Goal: Find specific page/section: Find specific page/section

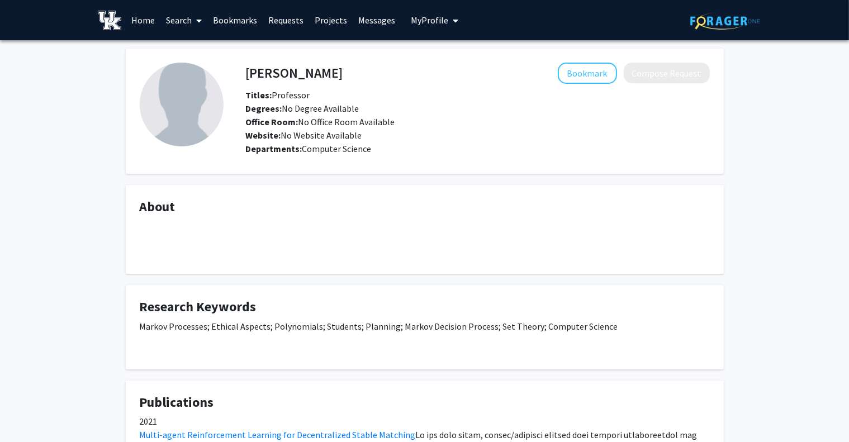
click at [191, 17] on link "Search" at bounding box center [183, 20] width 47 height 39
click at [215, 51] on span "Faculty/Staff" at bounding box center [201, 51] width 82 height 22
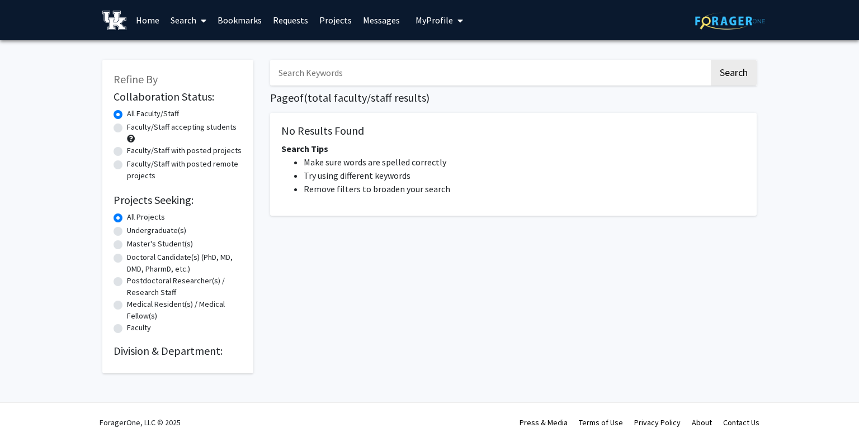
click at [317, 64] on input "Search Keywords" at bounding box center [489, 73] width 439 height 26
type input "[PERSON_NAME]"
click at [711, 60] on button "Search" at bounding box center [734, 73] width 46 height 26
click at [191, 18] on link "Search" at bounding box center [188, 20] width 47 height 39
click at [210, 46] on span "Faculty/Staff" at bounding box center [206, 51] width 82 height 22
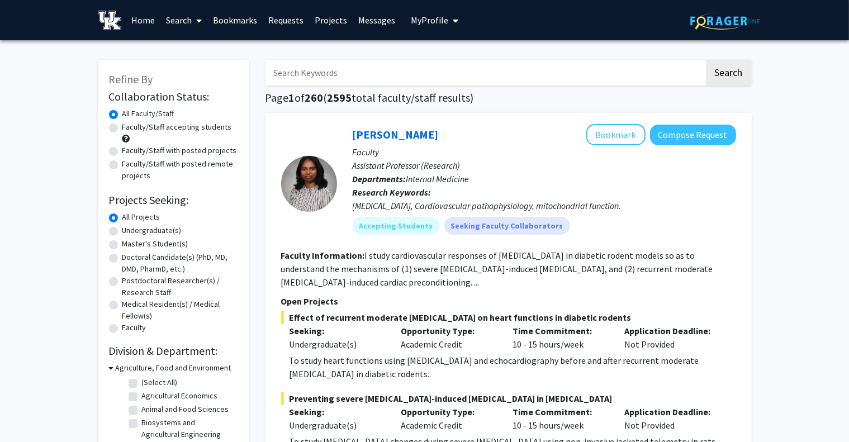
click at [351, 80] on input "Search Keywords" at bounding box center [485, 73] width 439 height 26
type input "[PERSON_NAME]"
click at [706, 60] on button "Search" at bounding box center [729, 73] width 46 height 26
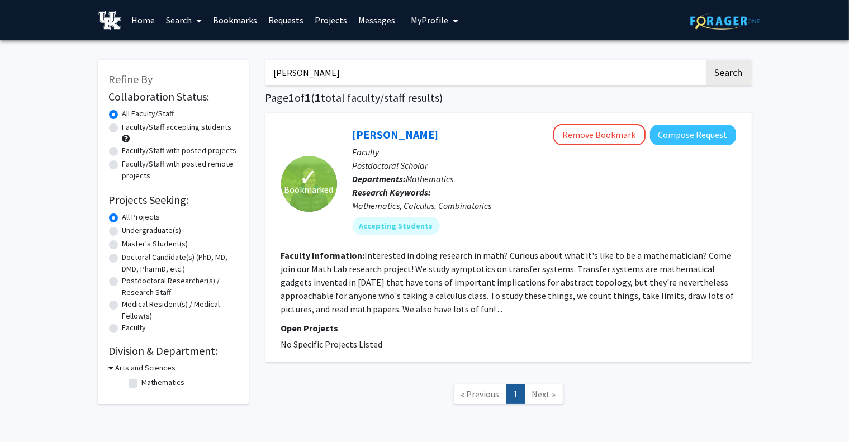
click at [431, 186] on p "Research Keywords: Mathematics, Calculus, Combinatorics" at bounding box center [545, 199] width 384 height 27
click at [373, 129] on link "David Mehrle" at bounding box center [396, 134] width 86 height 14
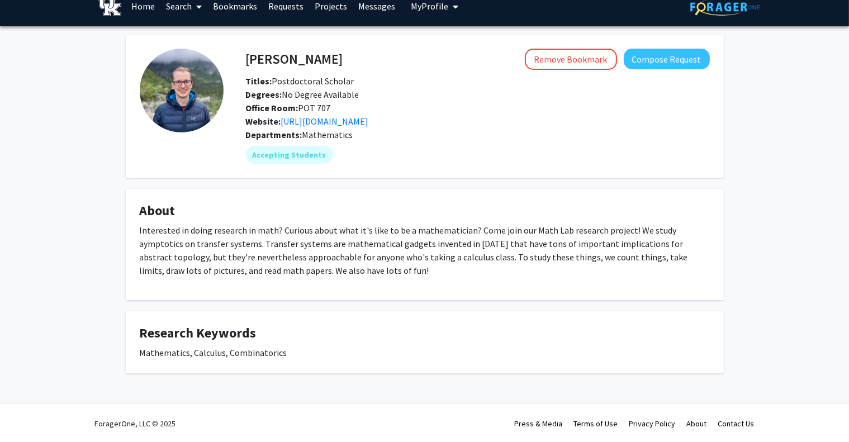
scroll to position [13, 0]
click at [149, 8] on link "Home" at bounding box center [143, 6] width 35 height 39
